Goal: Task Accomplishment & Management: Use online tool/utility

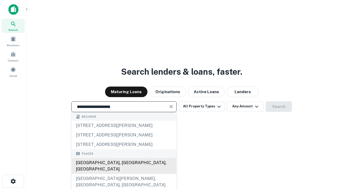
click at [124, 174] on div "Santa Monica, CA, USA" at bounding box center [124, 166] width 105 height 16
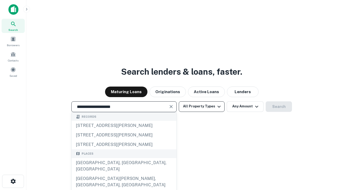
click at [202, 106] on button "All Property Types" at bounding box center [202, 106] width 46 height 11
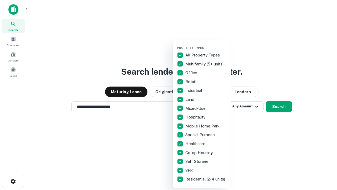
type input "**********"
click at [206, 44] on button "button" at bounding box center [206, 44] width 58 height 0
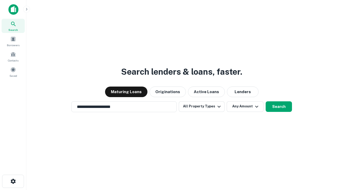
scroll to position [3, 64]
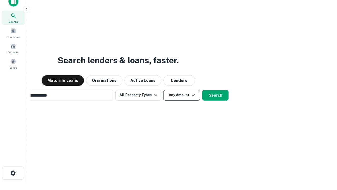
click at [163, 90] on button "Any Amount" at bounding box center [181, 95] width 37 height 11
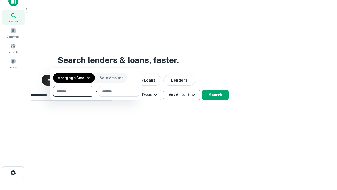
scroll to position [38, 149]
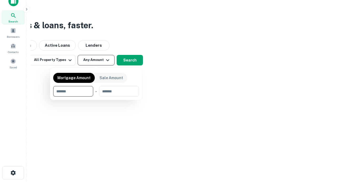
type input "*******"
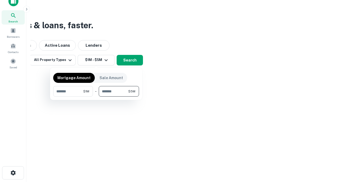
type input "*******"
click at [96, 96] on button "button" at bounding box center [96, 96] width 86 height 0
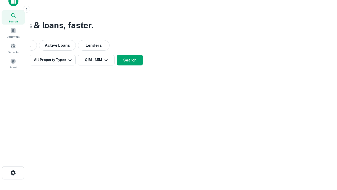
scroll to position [3, 97]
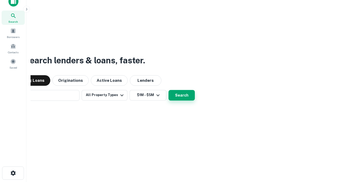
click at [169, 90] on button "Search" at bounding box center [182, 95] width 26 height 11
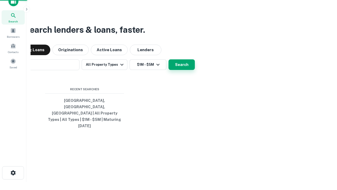
scroll to position [14, 149]
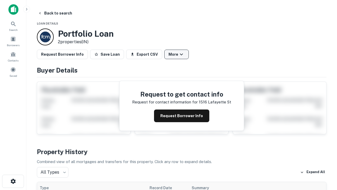
click at [177, 54] on button "More" at bounding box center [176, 54] width 25 height 9
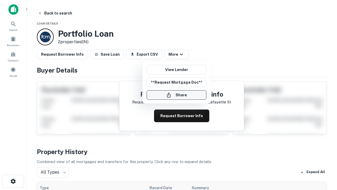
click at [177, 95] on button "Share" at bounding box center [177, 94] width 60 height 9
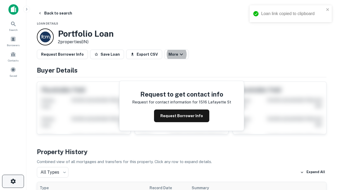
click at [13, 181] on icon "button" at bounding box center [13, 181] width 6 height 6
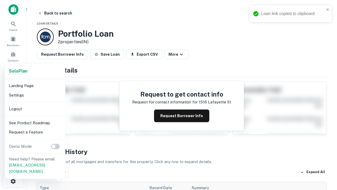
click at [35, 109] on li "Logout" at bounding box center [35, 108] width 56 height 9
